Goal: Information Seeking & Learning: Learn about a topic

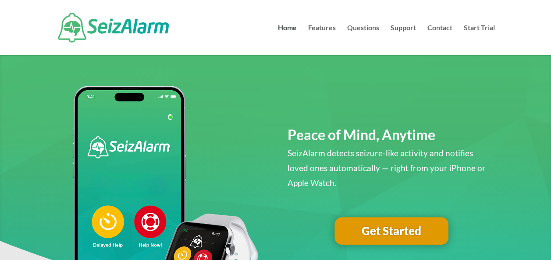
click at [389, 228] on link "Get Started" at bounding box center [391, 231] width 114 height 28
click at [325, 25] on link "Features" at bounding box center [322, 40] width 28 height 31
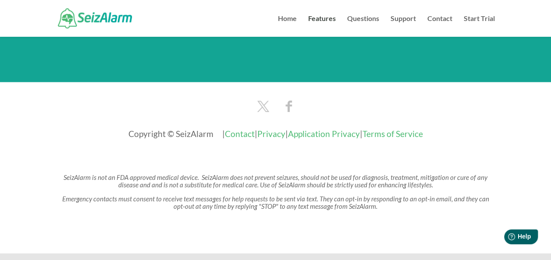
scroll to position [1222, 0]
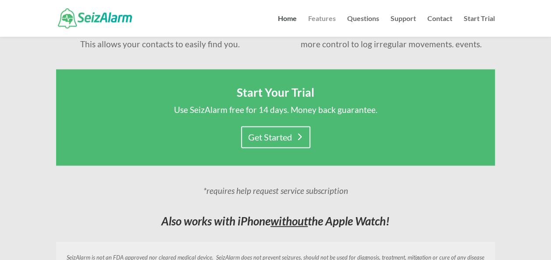
scroll to position [666, 0]
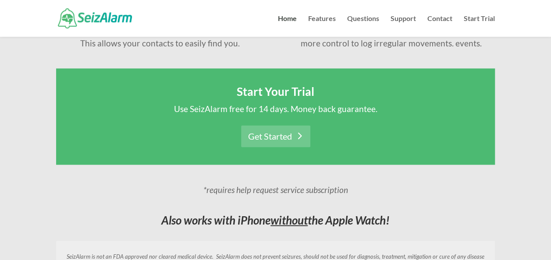
click at [300, 136] on link "Get Started" at bounding box center [275, 136] width 69 height 22
